Goal: Task Accomplishment & Management: Manage account settings

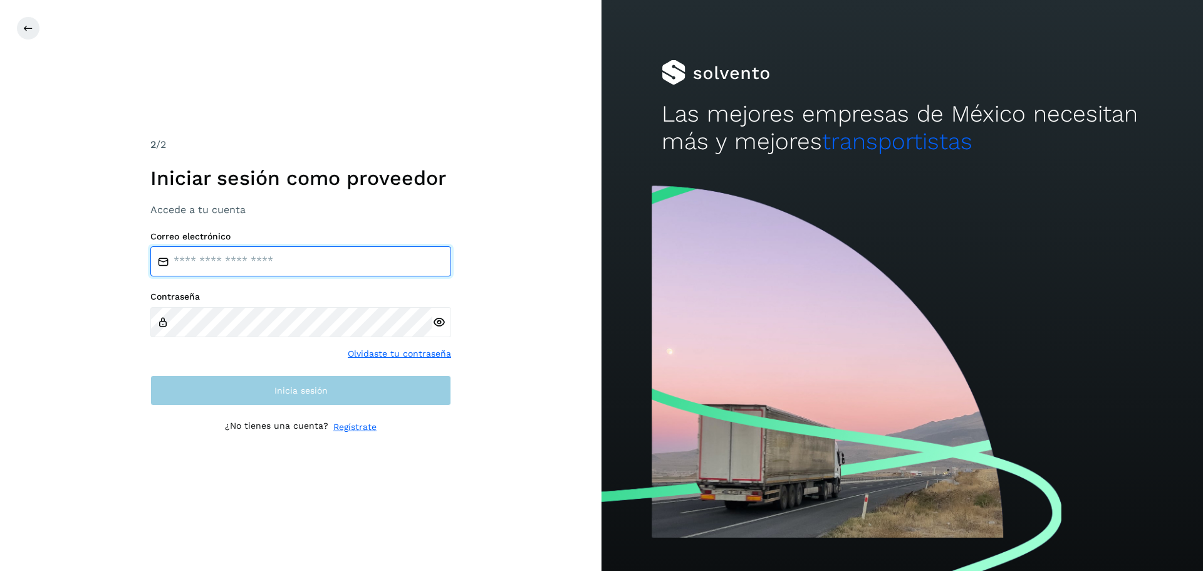
type input "**********"
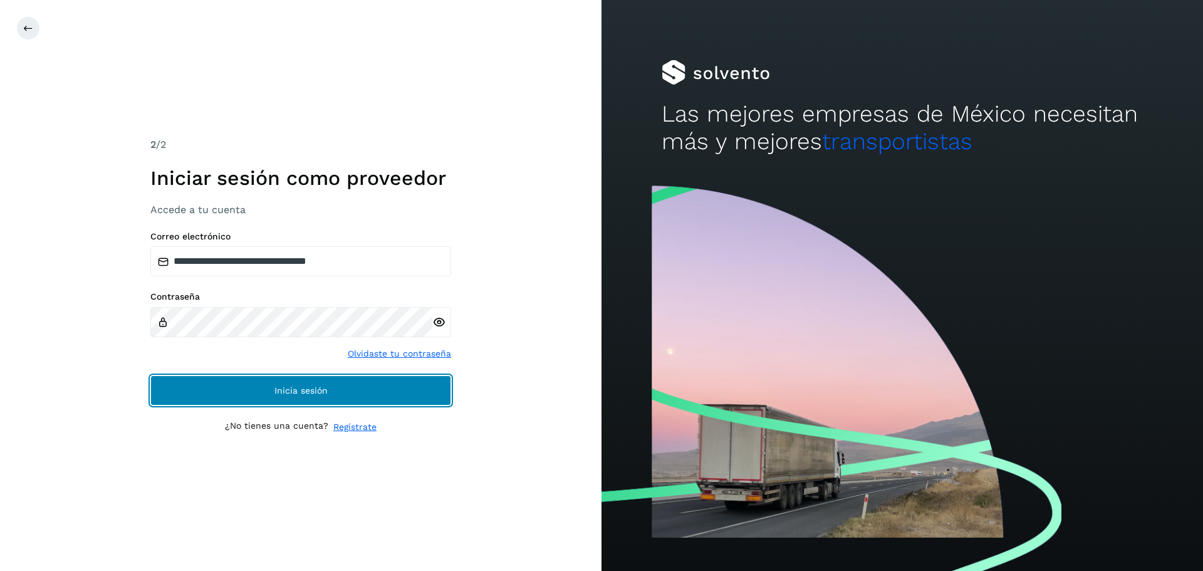
click at [311, 399] on button "Inicia sesión" at bounding box center [300, 390] width 301 height 30
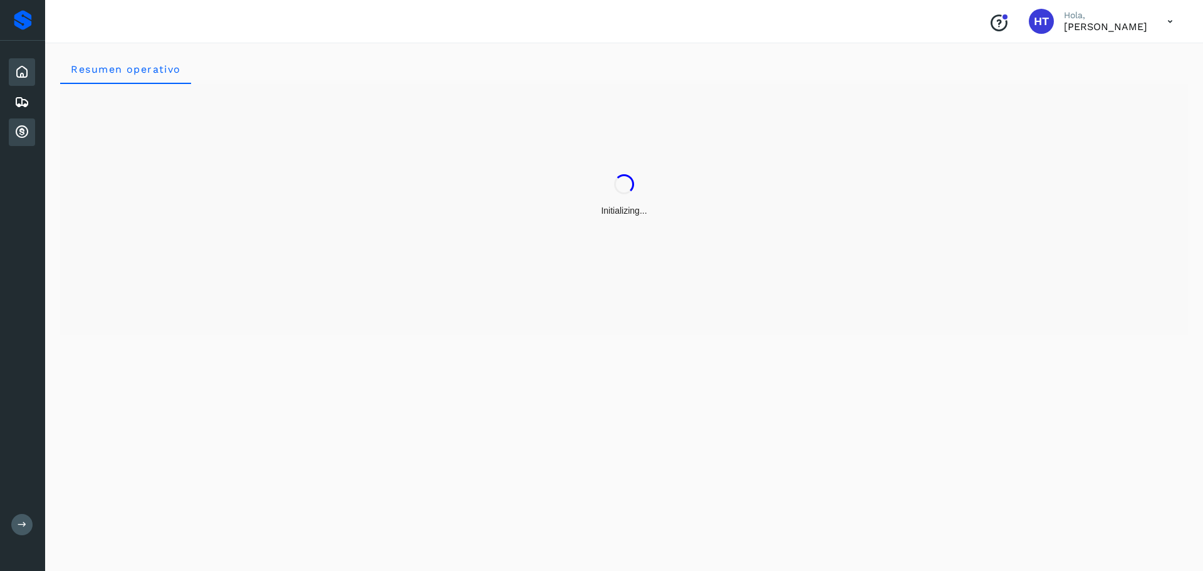
click at [24, 132] on icon at bounding box center [21, 132] width 15 height 15
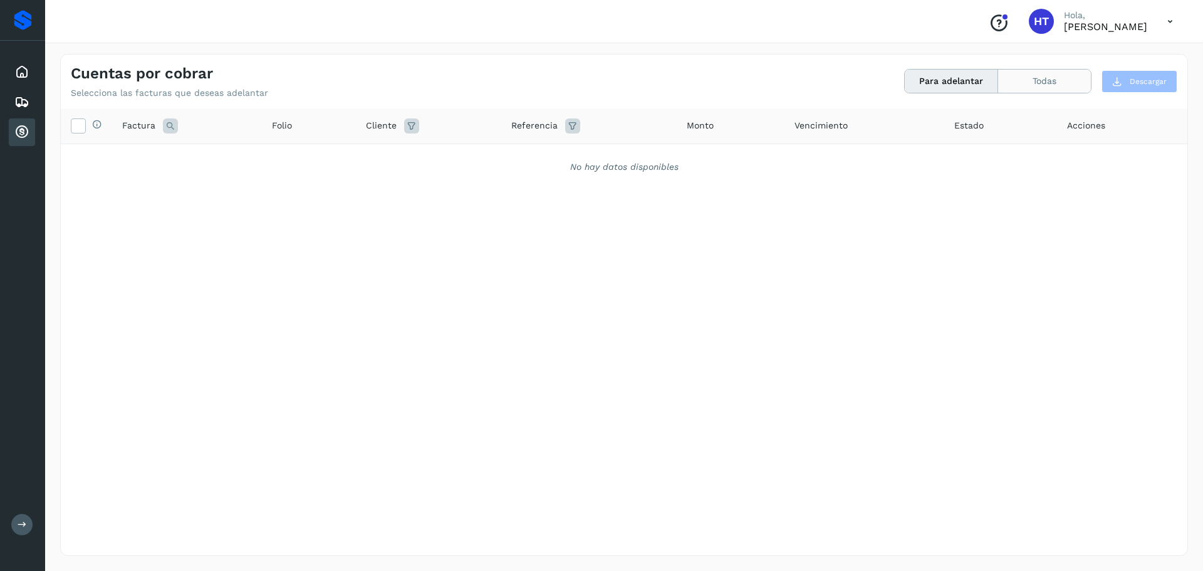
click at [1047, 85] on button "Todas" at bounding box center [1044, 81] width 93 height 23
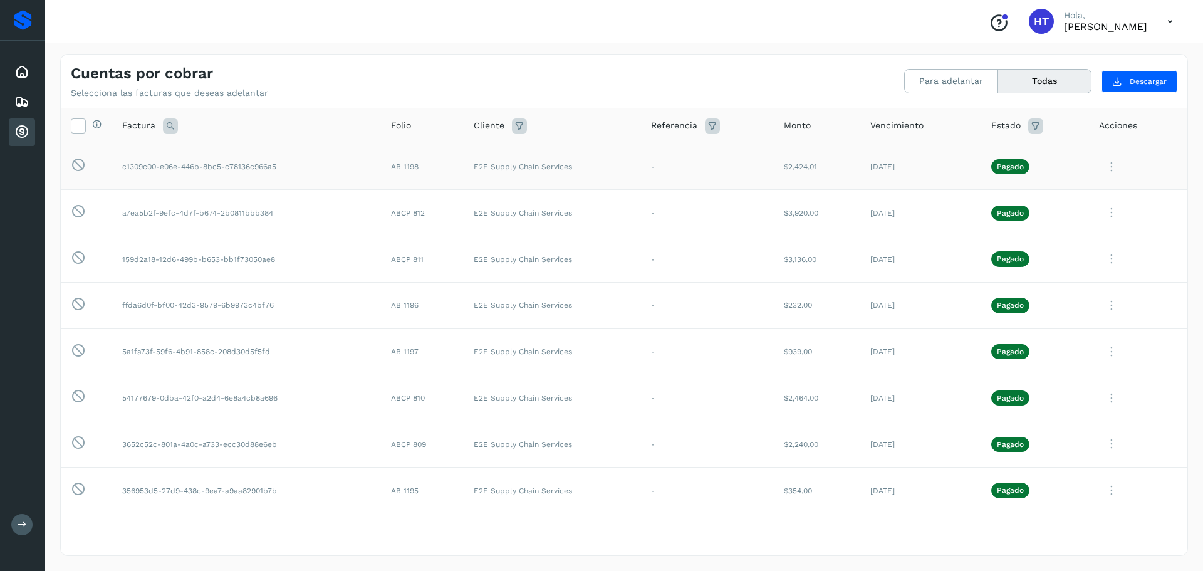
click at [1099, 167] on icon at bounding box center [1111, 167] width 25 height 26
click at [106, 169] on div at bounding box center [601, 285] width 1203 height 571
click at [989, 20] on icon "Conoce nuestros beneficios" at bounding box center [999, 23] width 20 height 20
click at [998, 259] on p "Pagado" at bounding box center [1010, 258] width 27 height 9
click at [1006, 212] on p "Pagado" at bounding box center [1010, 213] width 27 height 9
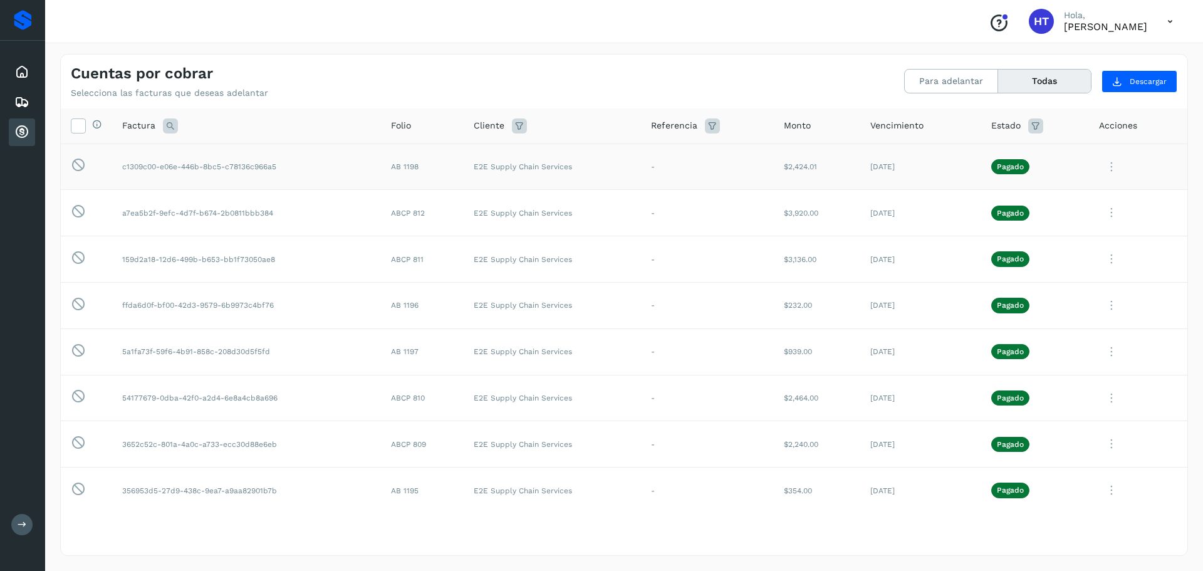
click at [1001, 167] on p "Pagado" at bounding box center [1010, 166] width 27 height 9
click at [1100, 167] on icon at bounding box center [1111, 167] width 25 height 26
click at [1088, 224] on button "Factura XML" at bounding box center [1102, 222] width 149 height 24
click at [1107, 166] on icon at bounding box center [1111, 167] width 25 height 26
click at [1045, 269] on button "CEP" at bounding box center [1102, 271] width 149 height 24
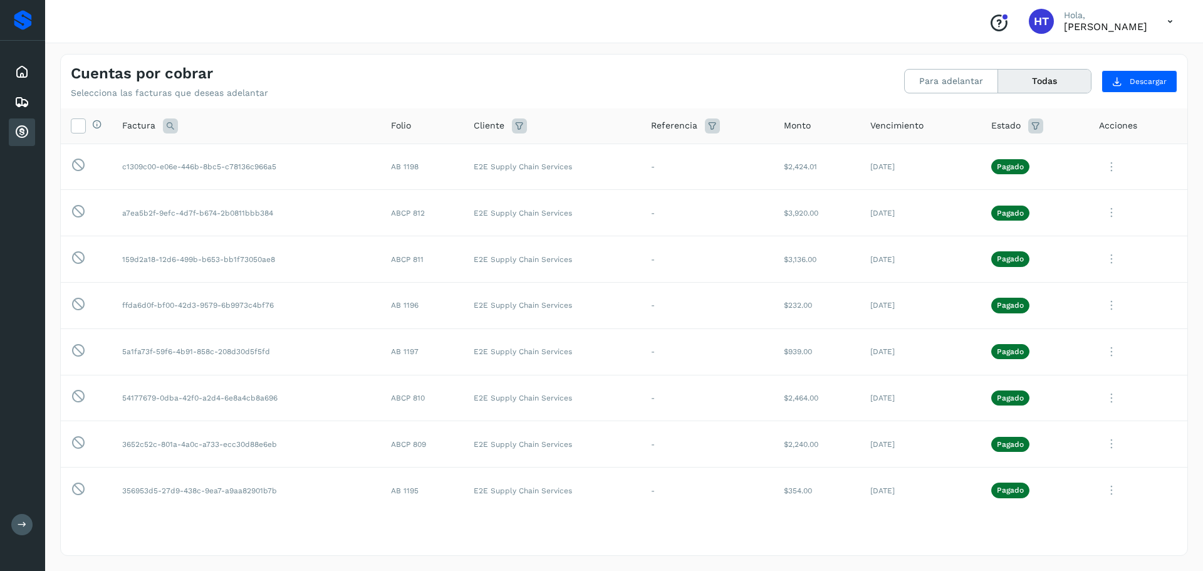
click at [1167, 21] on icon at bounding box center [1170, 22] width 26 height 26
click at [1093, 58] on div "Cerrar sesión" at bounding box center [1107, 56] width 149 height 24
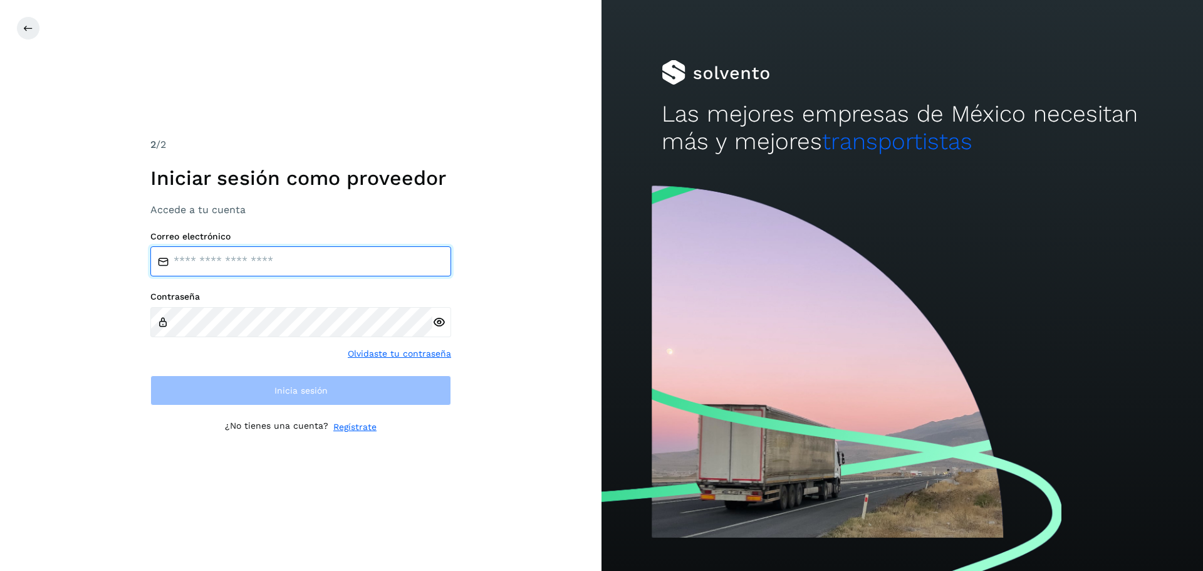
type input "**********"
